Goal: Task Accomplishment & Management: Complete application form

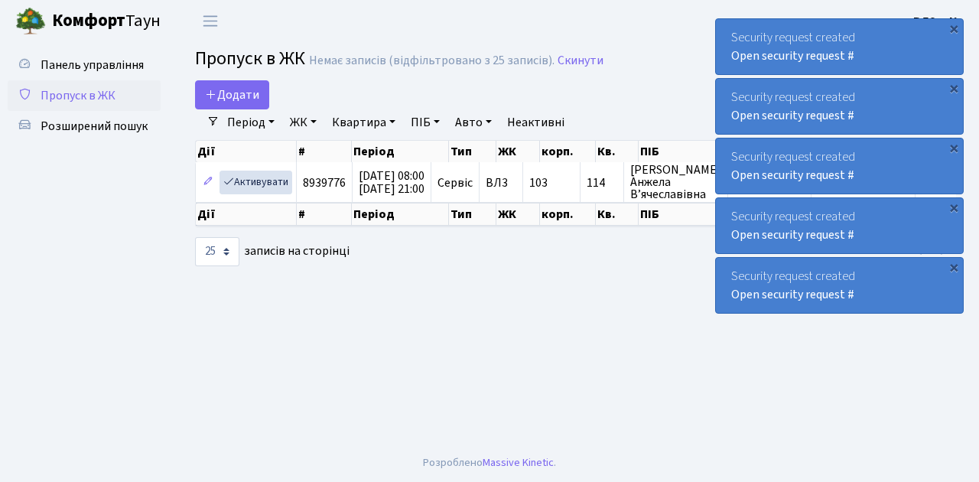
select select "25"
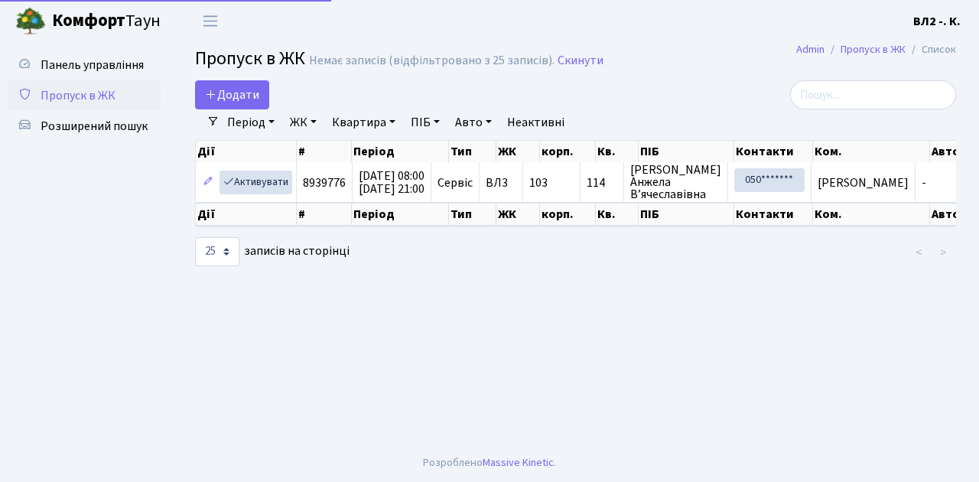
select select "25"
click at [265, 105] on link "Додати" at bounding box center [232, 94] width 74 height 29
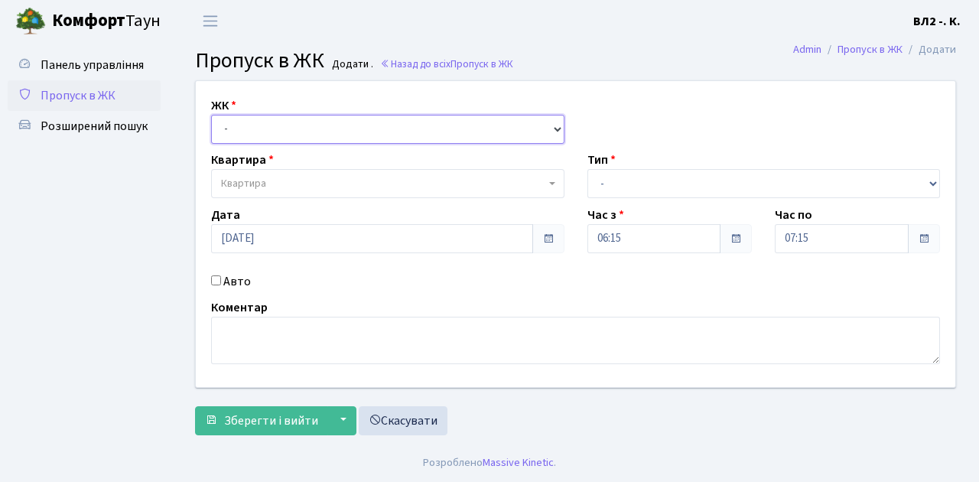
drag, startPoint x: 556, startPoint y: 126, endPoint x: 533, endPoint y: 123, distance: 23.9
click at [554, 125] on select "- ВЛ1, Ужгородський пров., 4/1 ВЛ2, Голосіївський просп., 76 ВЛ3, пр.Голосіївсь…" at bounding box center [388, 129] width 354 height 29
select select "317"
click at [211, 115] on select "- ВЛ1, Ужгородський пров., 4/1 ВЛ2, Голосіївський просп., 76 ВЛ3, пр.Голосіївсь…" at bounding box center [388, 129] width 354 height 29
select select
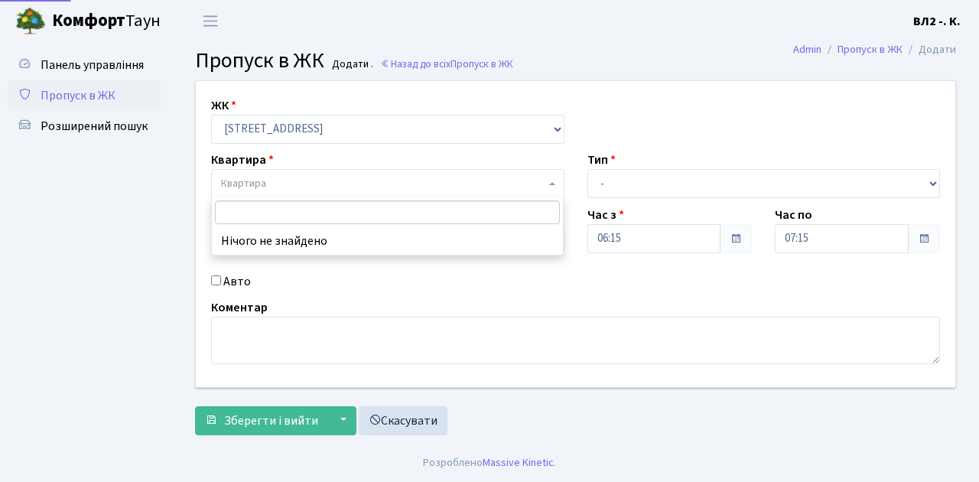
click at [556, 181] on span "Квартира" at bounding box center [388, 183] width 354 height 29
type input "124"
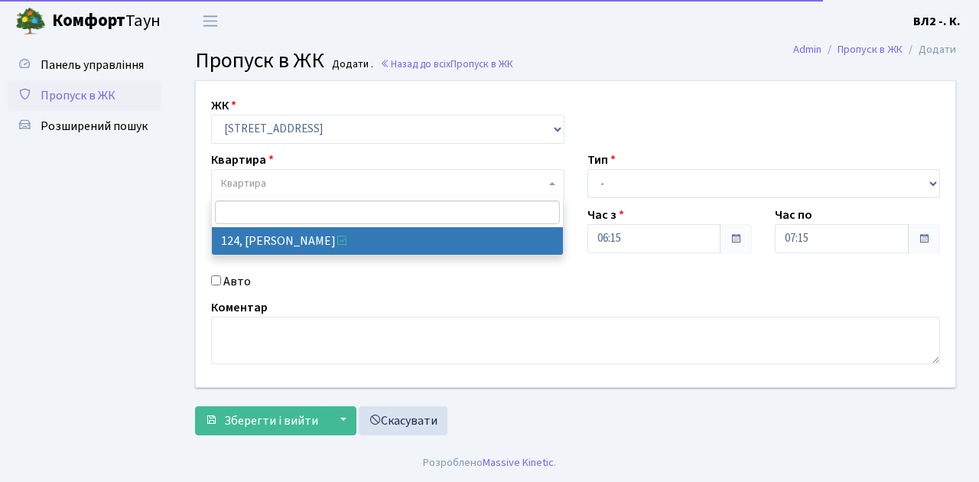
select select "38308"
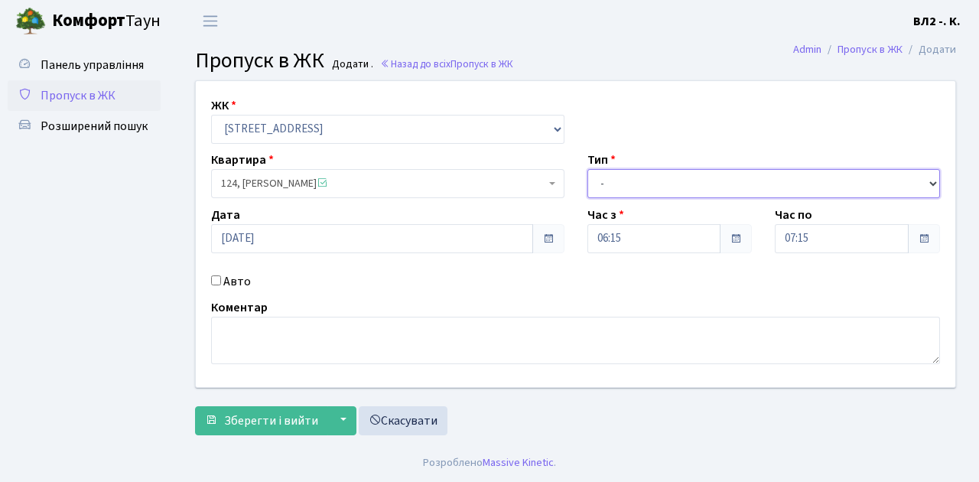
click at [934, 178] on select "- Доставка Таксі Гості Сервіс" at bounding box center [765, 183] width 354 height 29
select select "1"
click at [588, 169] on select "- Доставка Таксі Гості Сервіс" at bounding box center [765, 183] width 354 height 29
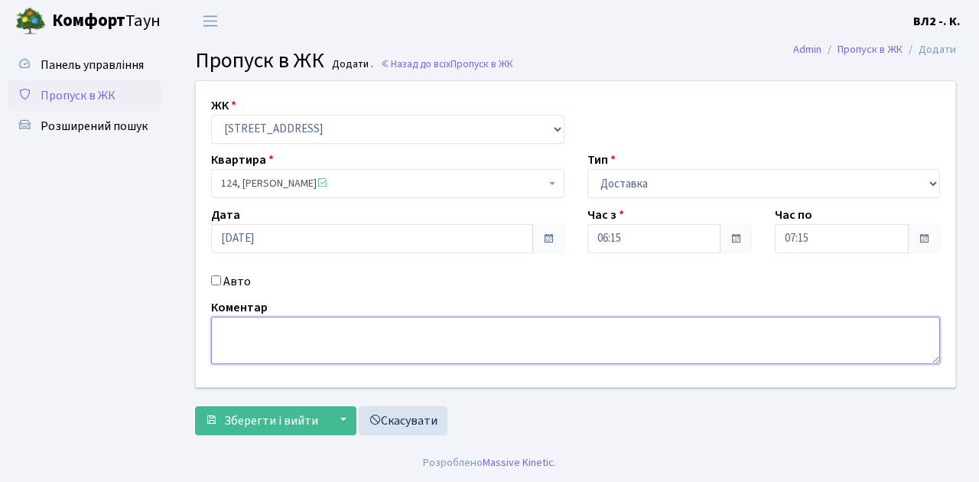
click at [256, 321] on textarea at bounding box center [575, 340] width 729 height 47
type textarea "6-19"
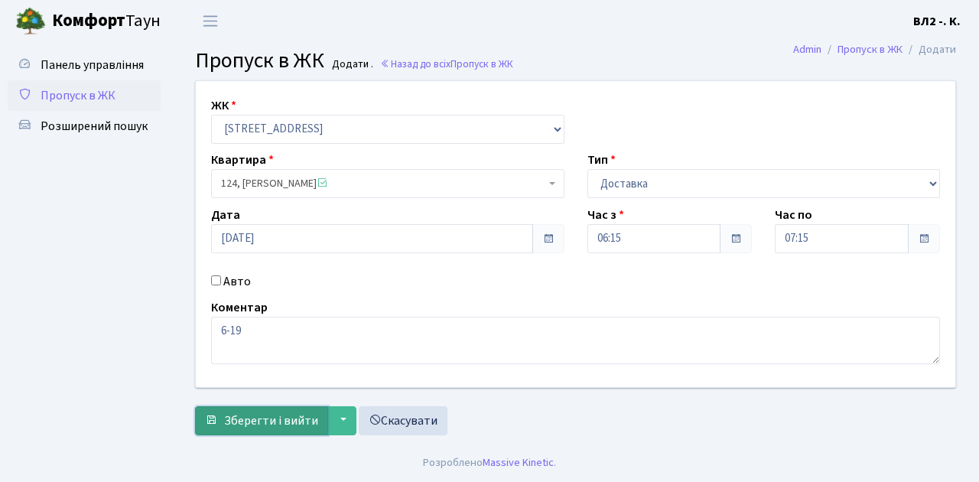
click at [230, 429] on button "Зберегти і вийти" at bounding box center [261, 420] width 133 height 29
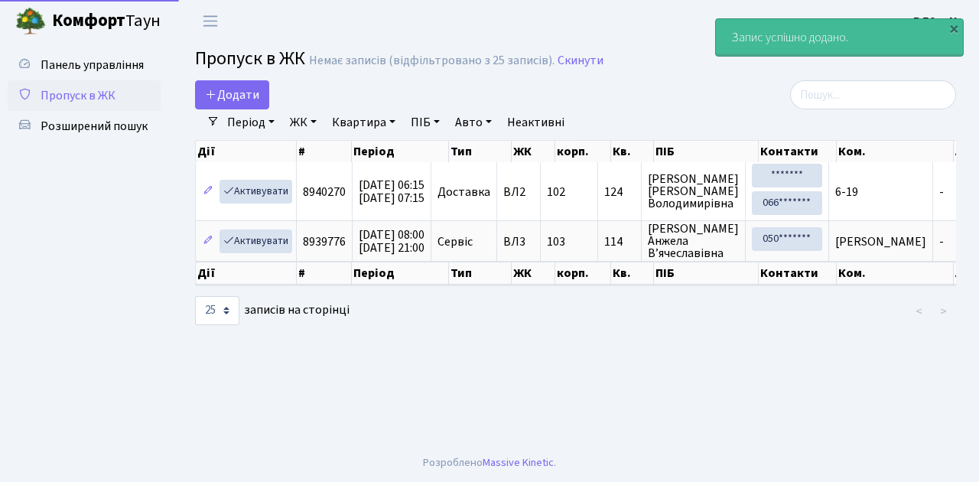
select select "25"
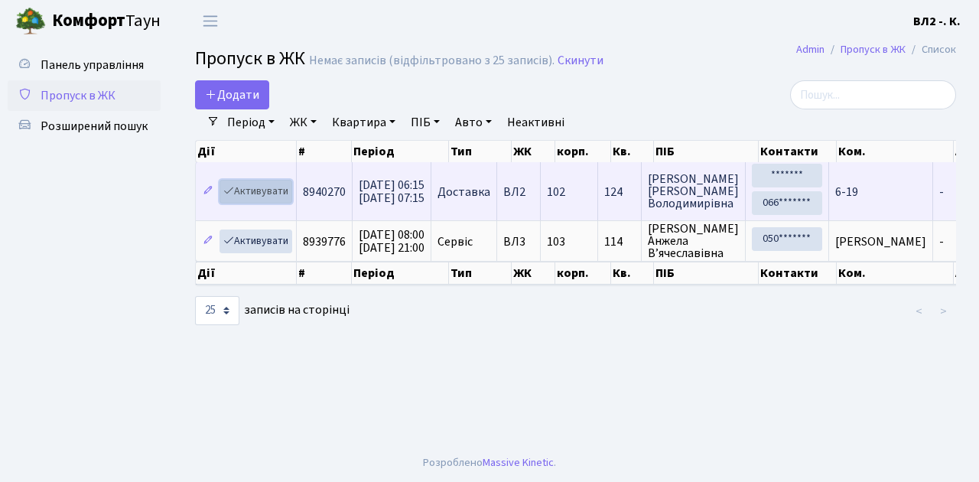
click at [289, 200] on link "Активувати" at bounding box center [256, 192] width 73 height 24
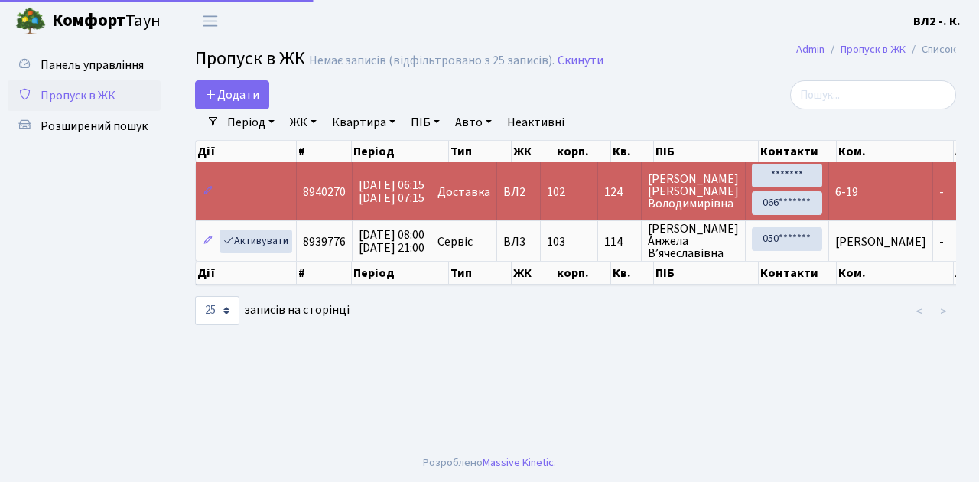
select select "25"
